Goal: Ask a question

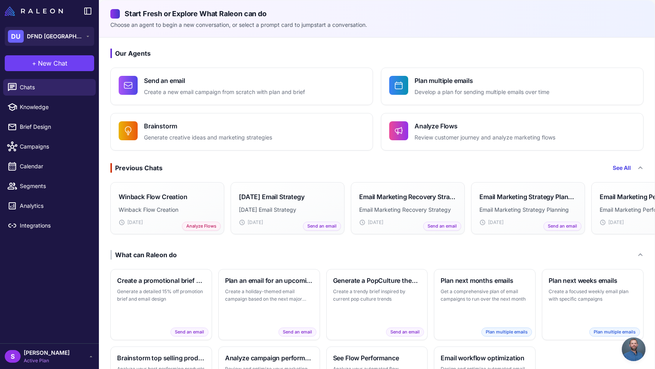
scroll to position [518, 0]
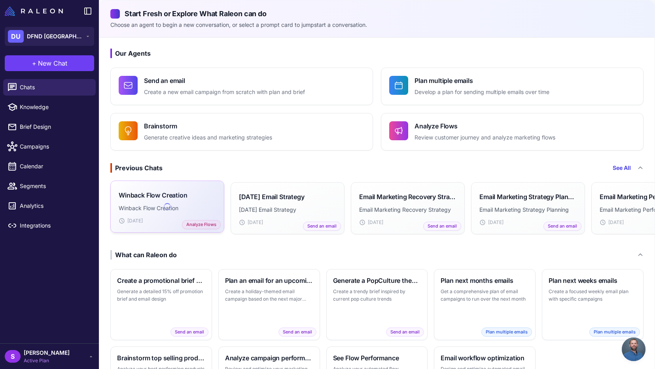
click at [206, 206] on p "Winback Flow Creation" at bounding box center [167, 208] width 97 height 9
click at [304, 194] on h3 "[DATE] Email Strategy" at bounding box center [272, 195] width 66 height 9
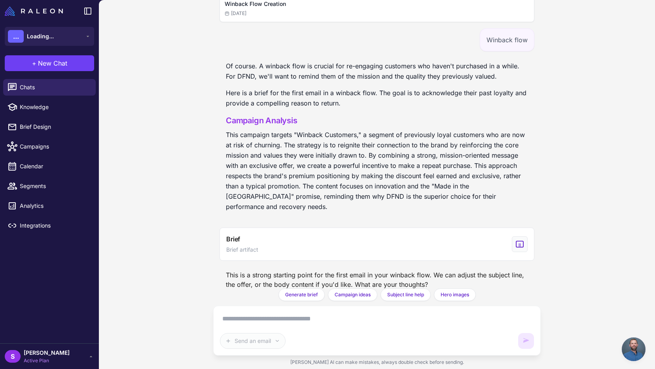
scroll to position [518, 0]
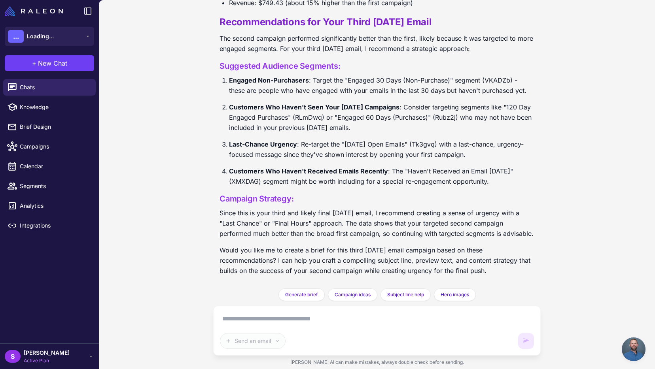
scroll to position [518, 0]
click at [250, 319] on textarea at bounding box center [377, 319] width 314 height 13
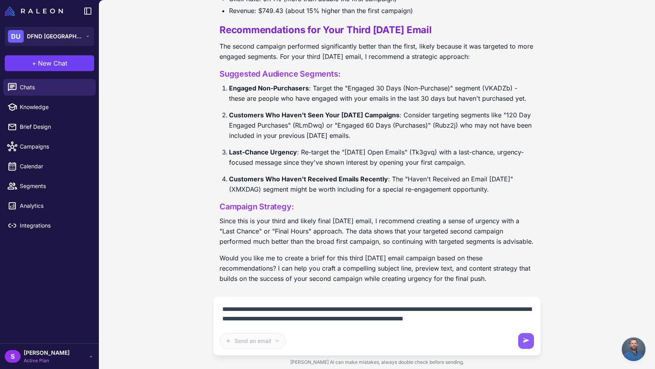
scroll to position [743, 0]
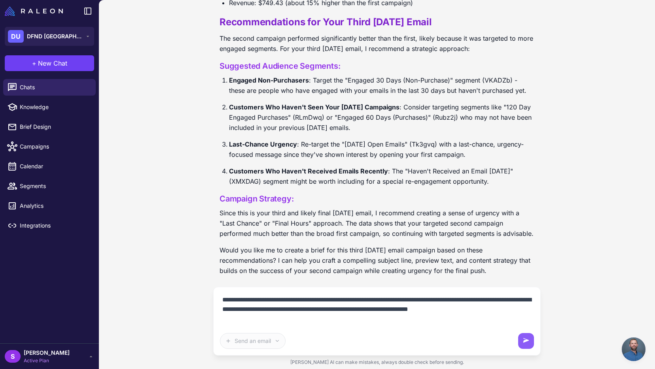
type textarea "**********"
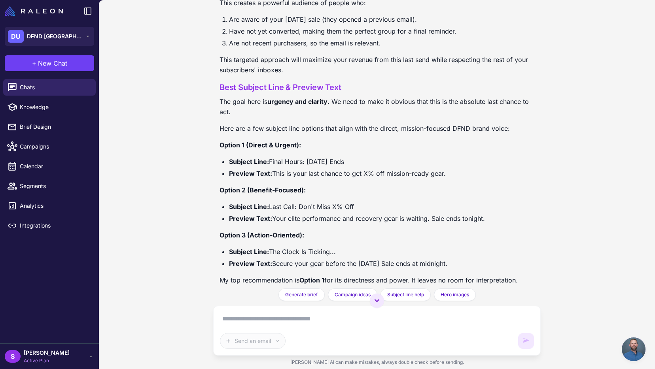
scroll to position [1248, 0]
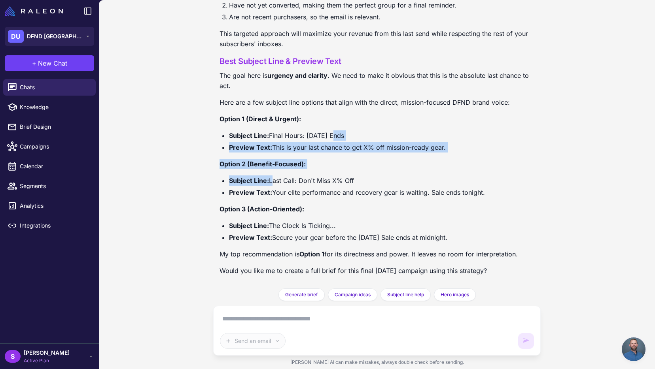
drag, startPoint x: 270, startPoint y: 181, endPoint x: 332, endPoint y: 136, distance: 76.1
click at [332, 136] on div "Of course. With email fatigue setting in from the previous sends, the last emai…" at bounding box center [376, 57] width 315 height 450
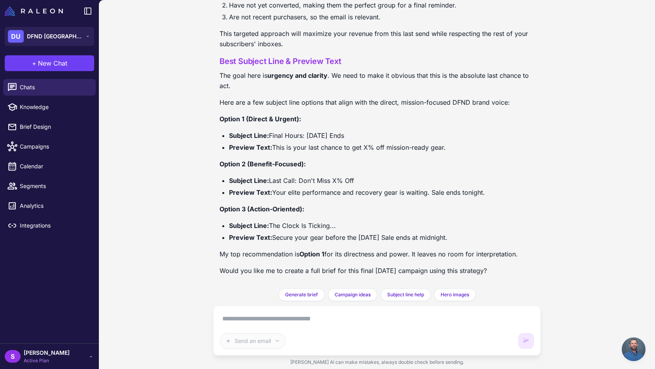
click at [286, 180] on li "Subject Line: Last Call: Don't Miss X% Off" at bounding box center [381, 181] width 305 height 10
drag, startPoint x: 270, startPoint y: 181, endPoint x: 359, endPoint y: 182, distance: 89.0
click at [359, 182] on li "Subject Line: Last Call: Don't Miss X% Off" at bounding box center [381, 181] width 305 height 10
copy li "Last Call: Don't Miss X% Off"
drag, startPoint x: 274, startPoint y: 192, endPoint x: 490, endPoint y: 198, distance: 216.3
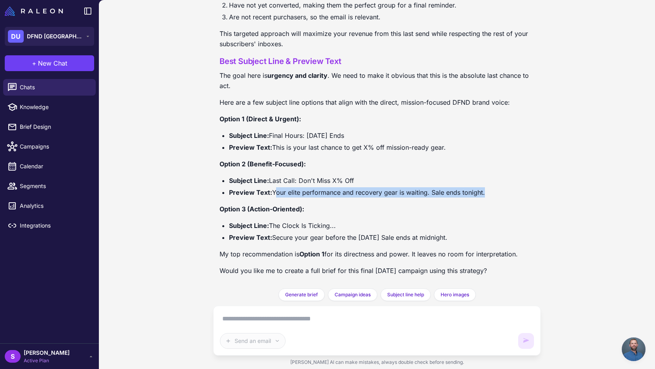
click at [490, 198] on div "Of course. With email fatigue setting in from the previous sends, the last emai…" at bounding box center [376, 57] width 315 height 450
copy div "Your elite performance and recovery gear is waiting. Sale ends tonight."
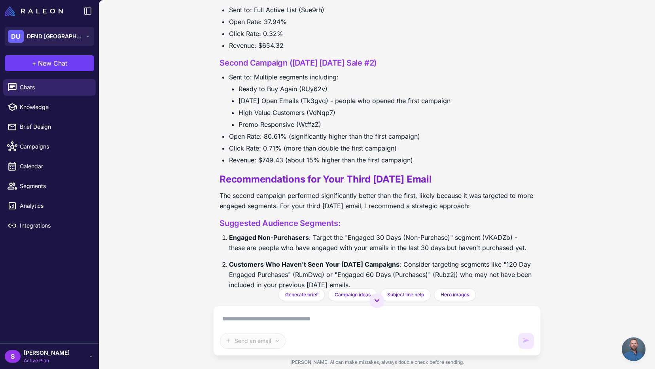
scroll to position [566, 0]
